Goal: Transaction & Acquisition: Purchase product/service

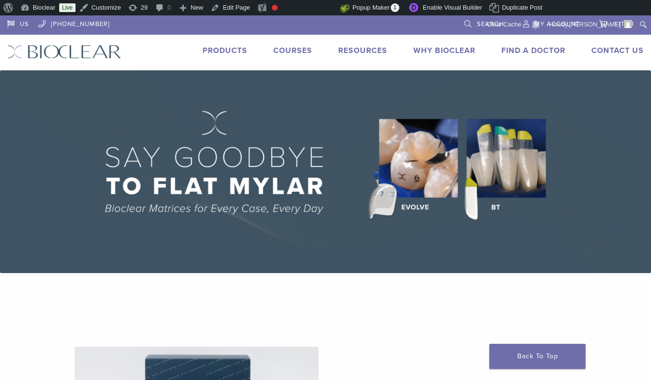
scroll to position [262, 0]
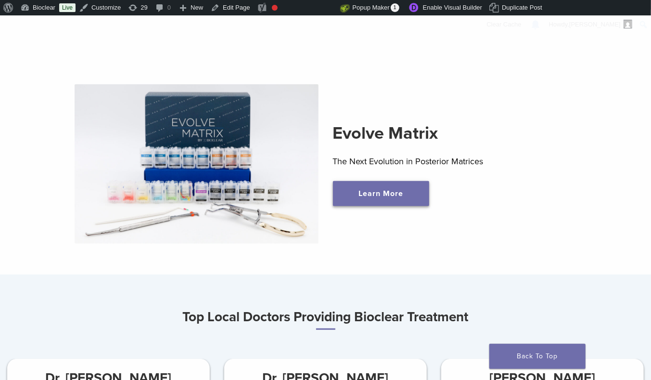
click at [382, 188] on link "Learn More" at bounding box center [381, 193] width 96 height 25
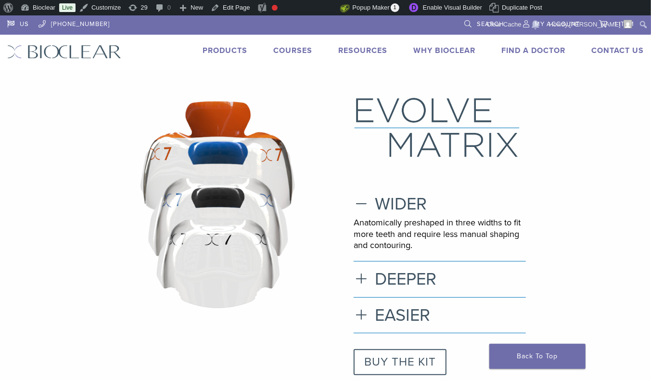
click at [415, 359] on link "BUY THE KIT" at bounding box center [400, 362] width 93 height 26
